Goal: Communication & Community: Answer question/provide support

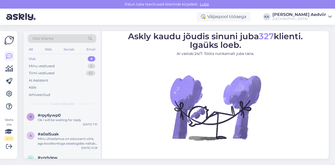
click at [43, 59] on div "Uus 4" at bounding box center [62, 58] width 69 height 7
click at [56, 118] on div "Ok I will be waiting for reply" at bounding box center [68, 120] width 60 height 5
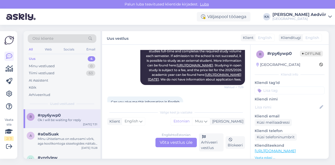
scroll to position [79, 0]
click at [48, 139] on div "Minu ühiselamus on eduroami võrk, aga koolikontoga sisselogides näitab [PERSON_…" at bounding box center [68, 141] width 60 height 9
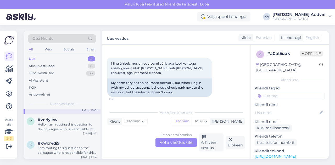
scroll to position [40, 0]
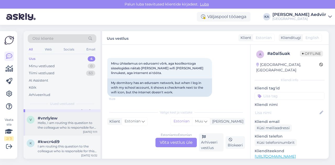
click at [47, 128] on div "Hello, I am routing this question to the colleague who is responsible for this …" at bounding box center [68, 125] width 60 height 9
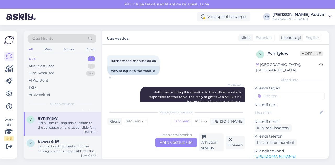
scroll to position [154, 0]
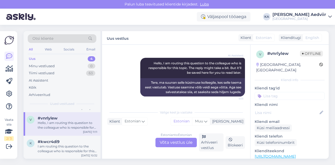
click at [183, 142] on div "Estonian to Estonian Võta vestlus üle" at bounding box center [175, 142] width 41 height 9
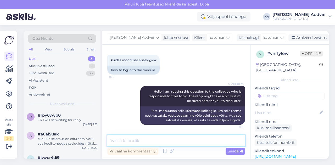
click at [135, 142] on textarea at bounding box center [176, 140] width 138 height 11
type textarea "M"
type textarea "V"
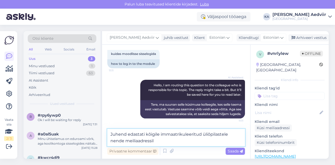
click at [171, 136] on textarea "Juhend edastati kõigile immaatrikuleeritud üliõpilastele nende meiliaadressil" at bounding box center [176, 137] width 138 height 17
click at [207, 142] on textarea "Juhend edastati kõigile immatrikuleeritud üliõpilastele nende meiliaadressil" at bounding box center [176, 137] width 138 height 17
click at [110, 142] on textarea "Juhend edastati kõigile immatrikuleeritud üliõpilastele nende meiliaadressil" at bounding box center [176, 137] width 138 height 17
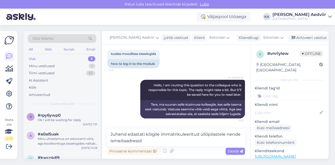
click at [111, 114] on div "AI Assistent Hello, I am routing this question to the colleague who is responsi…" at bounding box center [176, 99] width 138 height 50
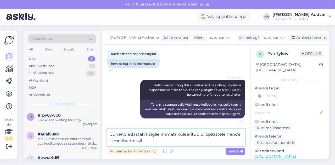
click at [114, 142] on textarea "Juhend edastati kõigile immatrikuleeritud üliõpilastele nende ismeiliaadressil" at bounding box center [176, 137] width 138 height 17
click at [141, 141] on textarea "Juhend edastati kõigile immatrikuleeritud üliõpilastele nende meiliaadressil" at bounding box center [176, 137] width 138 height 17
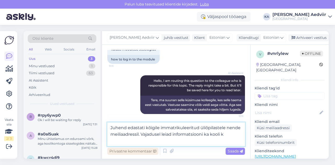
scroll to position [138, 0]
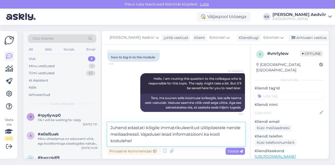
paste textarea "[URL][DOMAIN_NAME]"
type textarea "Juhend edastati kõigile immatrikuleeritud üliõpilastele nende meiliaadressil. V…"
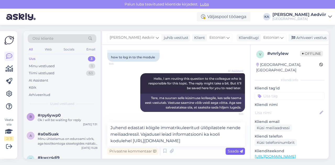
click at [235, 152] on span "Saada" at bounding box center [235, 151] width 15 height 5
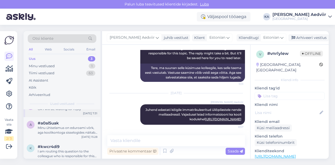
scroll to position [16, 0]
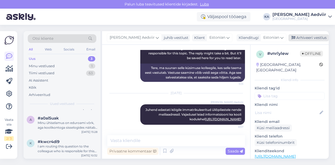
click at [307, 39] on div "Arhiveeri vestlus" at bounding box center [308, 37] width 40 height 7
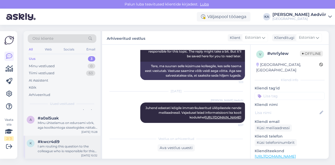
click at [59, 149] on div "I am routing this question to the colleague who is responsible for this topic. …" at bounding box center [68, 148] width 60 height 9
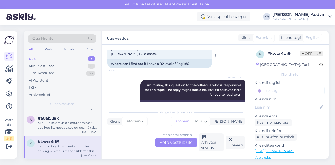
scroll to position [1239, 0]
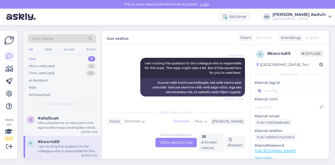
click at [177, 141] on div "Estonian to Estonian Võta vestlus üle" at bounding box center [175, 142] width 41 height 9
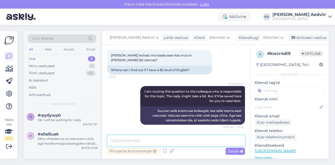
click at [144, 142] on textarea at bounding box center [176, 140] width 138 height 11
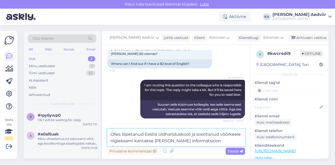
scroll to position [1224, 0]
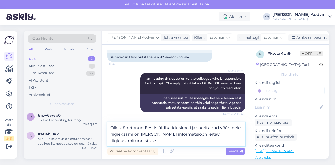
click at [202, 134] on textarea "Olles lõpetanud Eestis üldhariduskooli ja sooritanud võõrkeele riigieksami on […" at bounding box center [176, 134] width 138 height 24
type textarea "Olles lõpetanud Eestis üldhariduskooli ja sooritanud võõrkeele riigieksami on […"
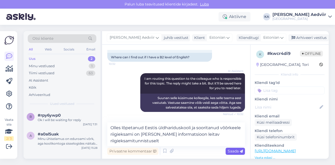
click at [235, 153] on span "Saada" at bounding box center [235, 151] width 15 height 5
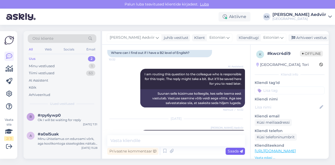
scroll to position [1254, 0]
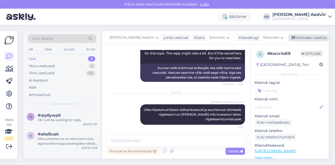
click at [306, 37] on div "Arhiveeri vestlus" at bounding box center [308, 37] width 40 height 7
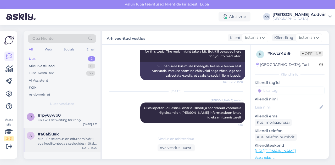
click at [63, 139] on div "Minu ühiselamus on eduroami võrk, aga koolikontoga sisselogides näitab [PERSON_…" at bounding box center [68, 141] width 60 height 9
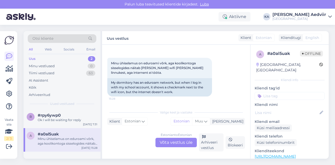
scroll to position [101, 0]
click at [178, 141] on div "Estonian to Estonian Võta vestlus üle" at bounding box center [175, 142] width 41 height 9
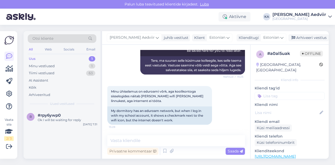
scroll to position [73, 0]
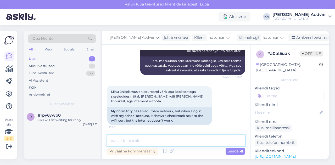
click at [178, 141] on textarea at bounding box center [176, 140] width 138 height 11
type textarea "p"
type textarea "P"
click at [186, 141] on textarea "Vajadusel võta ühendust ühiselamu administraatoriga" at bounding box center [176, 140] width 138 height 11
drag, startPoint x: 111, startPoint y: 142, endPoint x: 224, endPoint y: 140, distance: 112.6
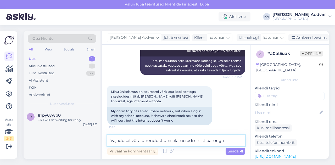
click at [224, 140] on textarea "Vajadusel võta ühendust ühiselamu administraatoriga" at bounding box center [176, 140] width 138 height 11
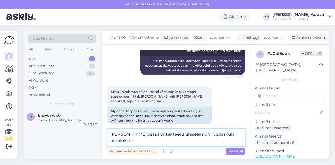
scroll to position [79, 0]
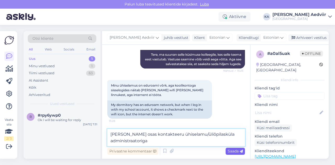
type textarea "[PERSON_NAME] osas kontakteeru ühiselamu/üliõpilasküla administraatoriga"
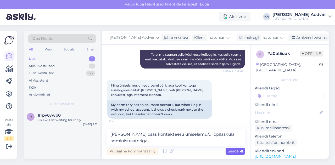
click at [239, 150] on span "Saada" at bounding box center [235, 151] width 15 height 5
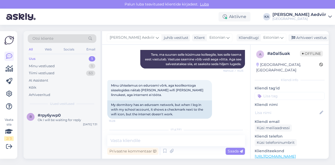
scroll to position [111, 0]
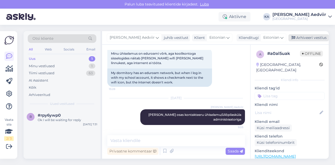
click at [303, 37] on div "Arhiveeri vestlus" at bounding box center [308, 37] width 40 height 7
